Goal: Use online tool/utility: Utilize a website feature to perform a specific function

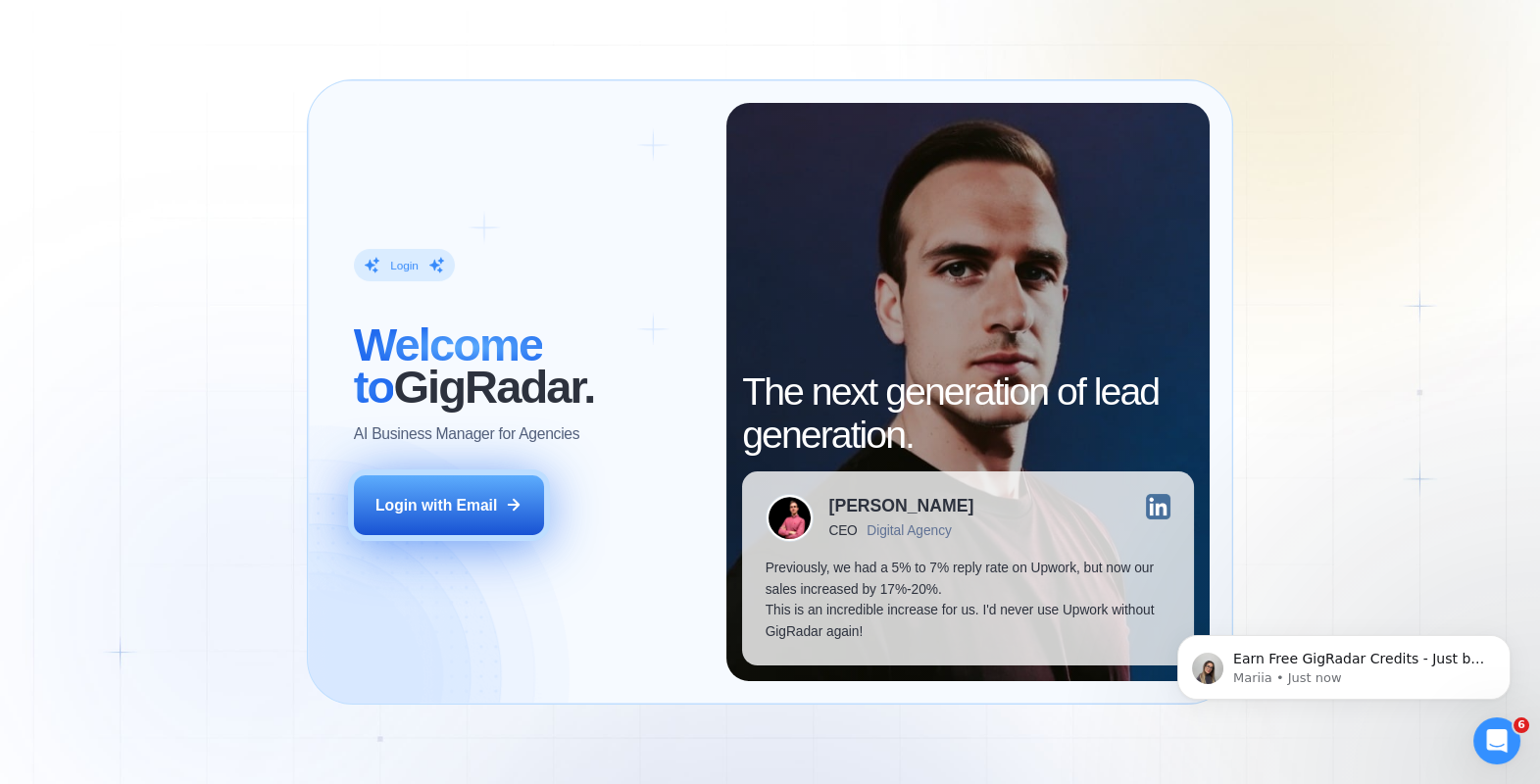
click at [481, 496] on div "Login with Email" at bounding box center [437, 506] width 122 height 22
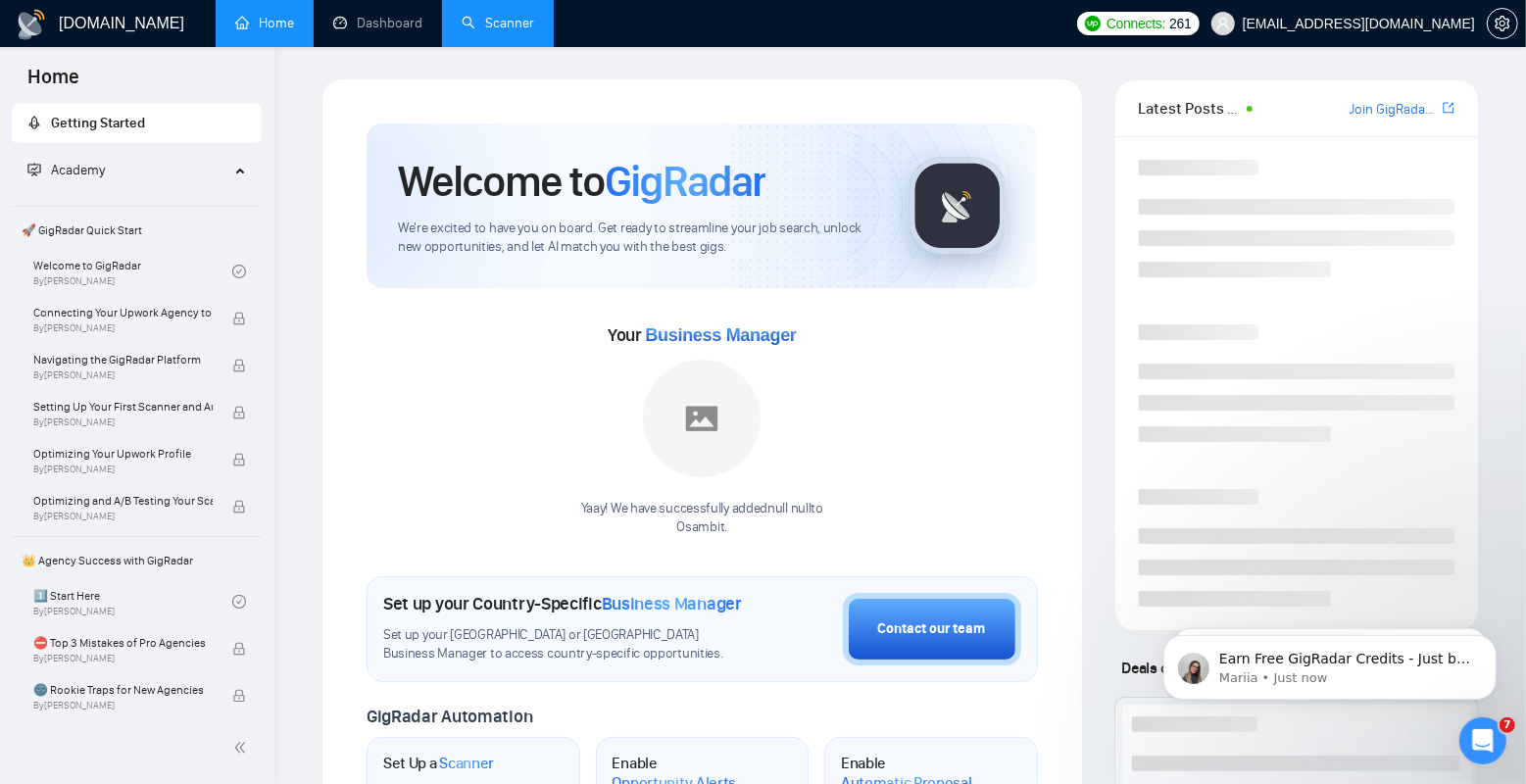
click at [476, 27] on link "Scanner" at bounding box center [497, 23] width 73 height 17
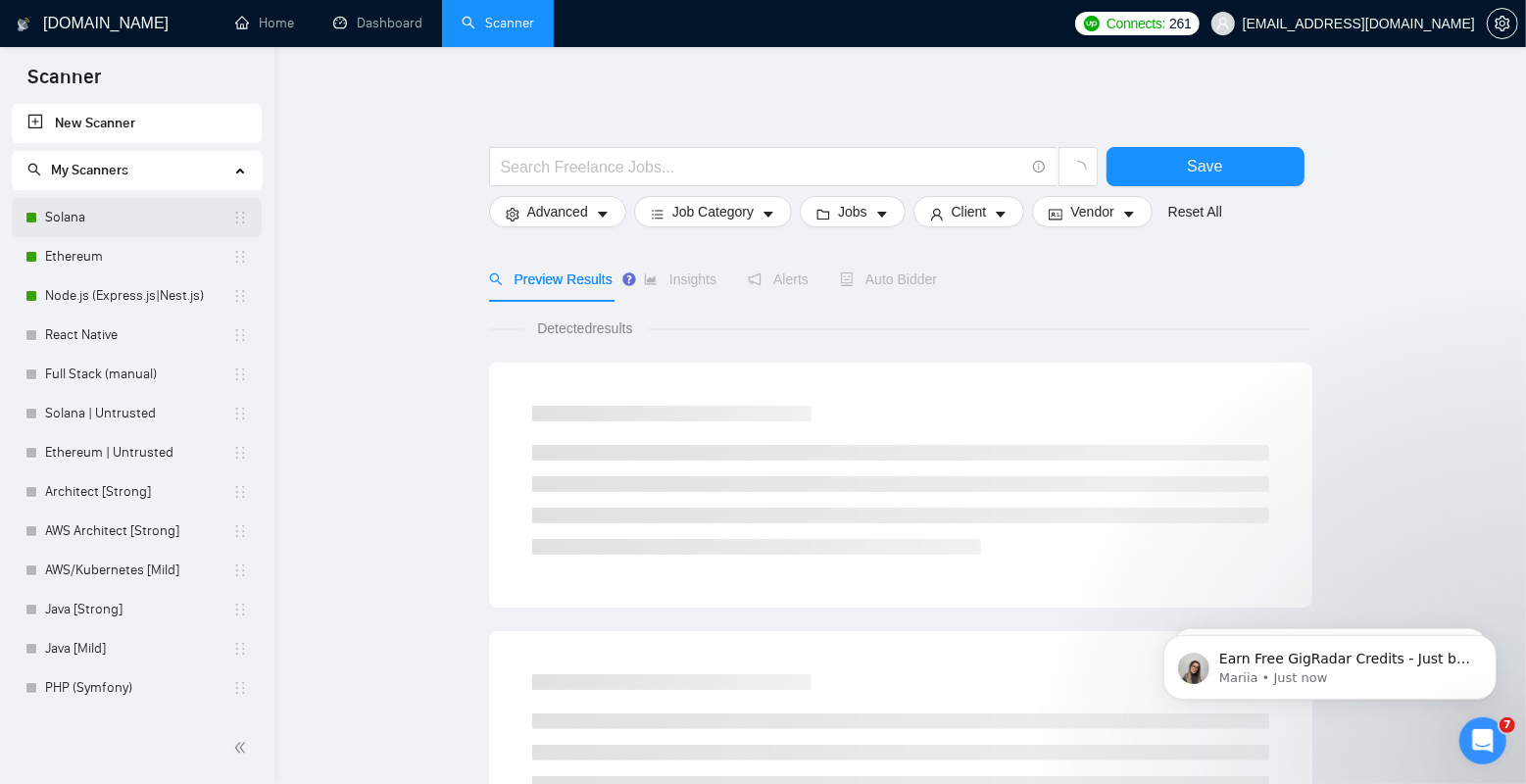
click at [111, 226] on link "Solana" at bounding box center [139, 217] width 187 height 39
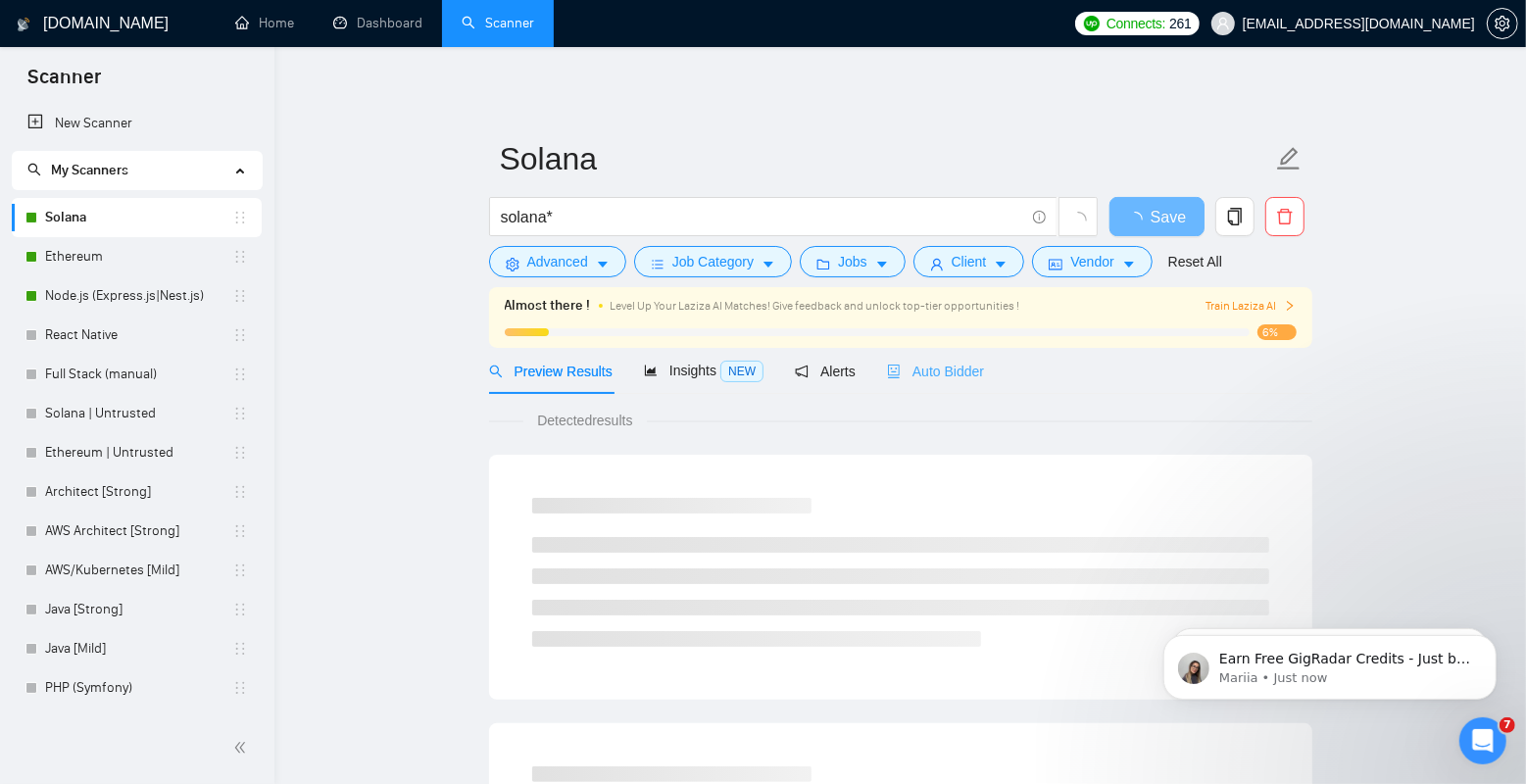
click at [940, 358] on div "Auto Bidder" at bounding box center [935, 371] width 97 height 46
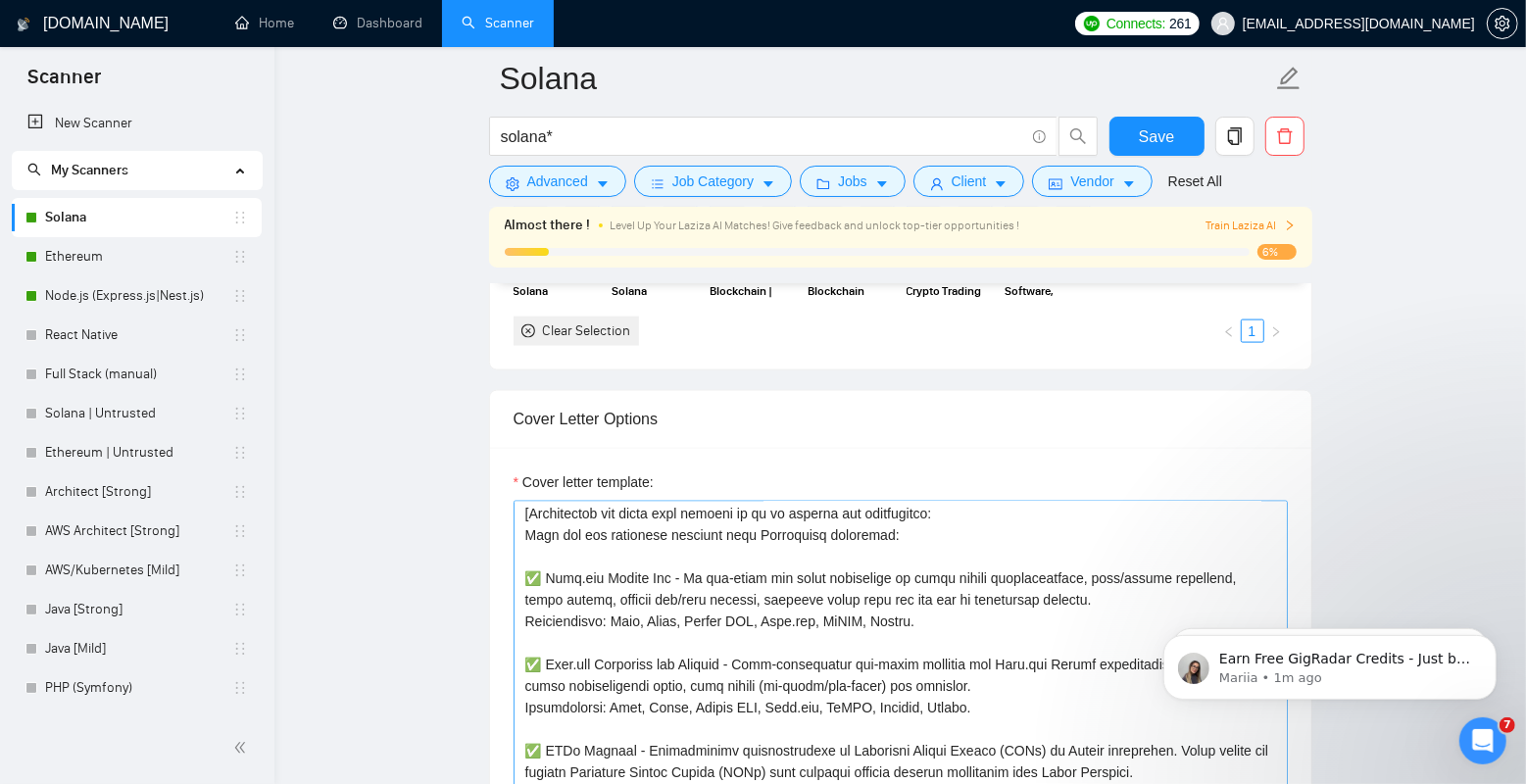
scroll to position [112, 0]
